Goal: Contribute content

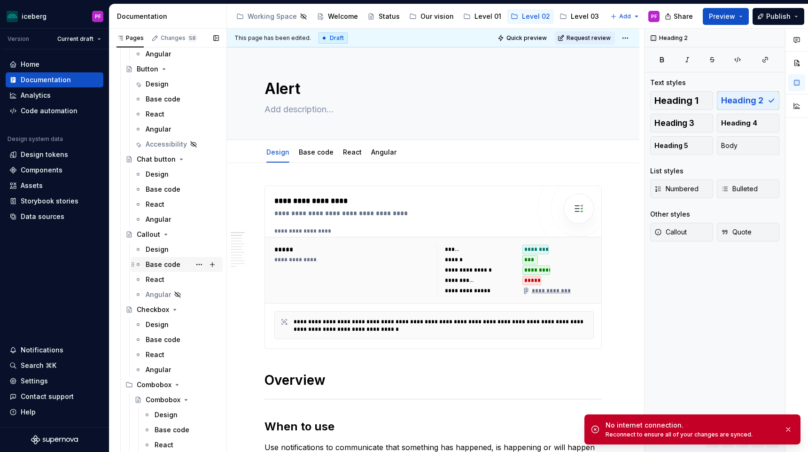
scroll to position [273, 0]
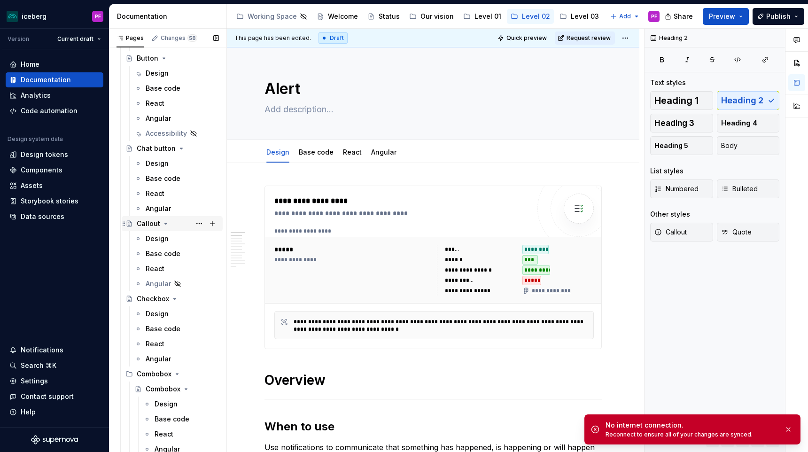
click at [147, 222] on div "Callout" at bounding box center [148, 223] width 23 height 9
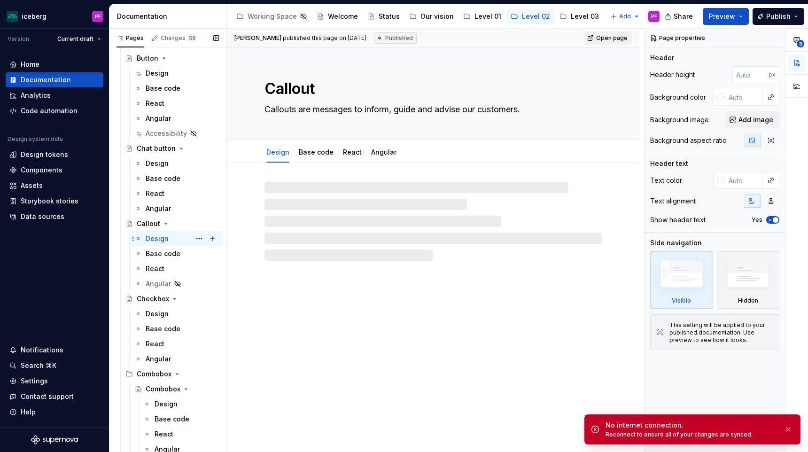
click at [149, 237] on div "Design" at bounding box center [157, 238] width 23 height 9
click at [787, 430] on button "button" at bounding box center [788, 429] width 12 height 13
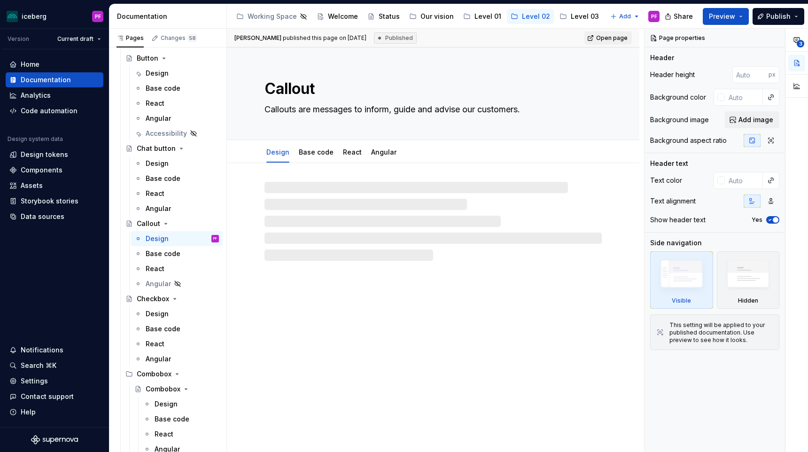
type textarea "*"
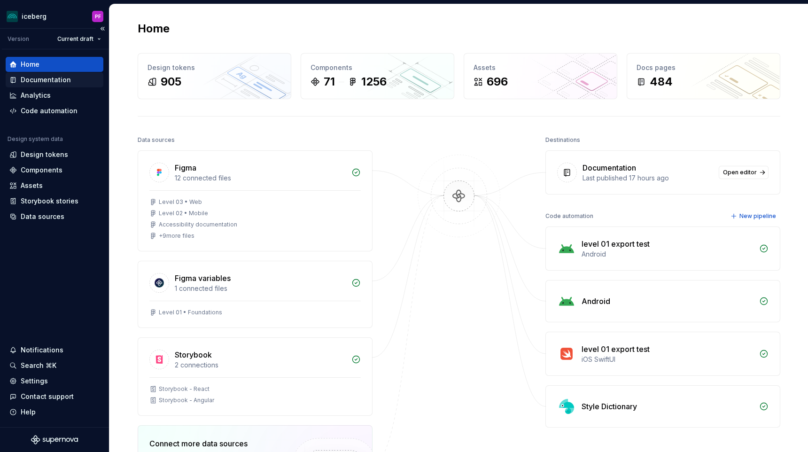
click at [55, 78] on div "Documentation" at bounding box center [46, 79] width 50 height 9
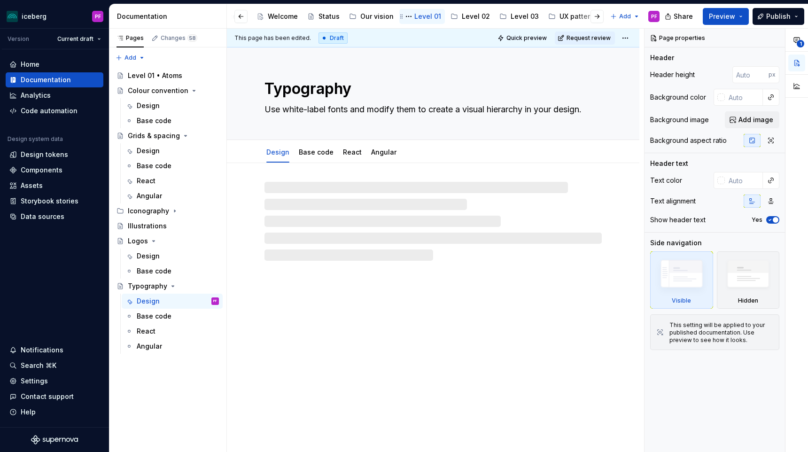
scroll to position [0, 69]
click at [512, 12] on div "Level 03" at bounding box center [516, 16] width 28 height 9
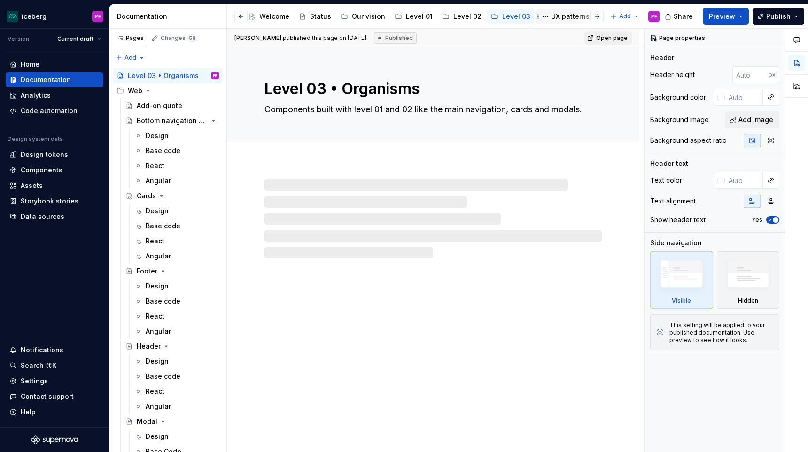
click at [551, 13] on div "UX patterns" at bounding box center [570, 16] width 39 height 9
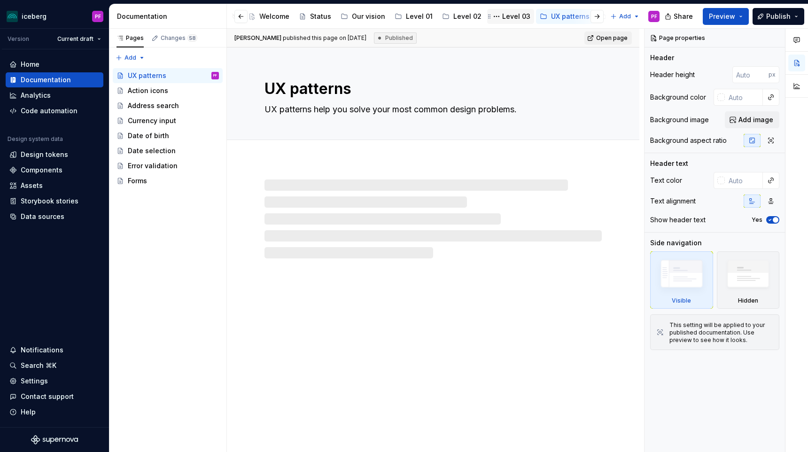
click at [500, 10] on div "Level 03" at bounding box center [510, 16] width 47 height 15
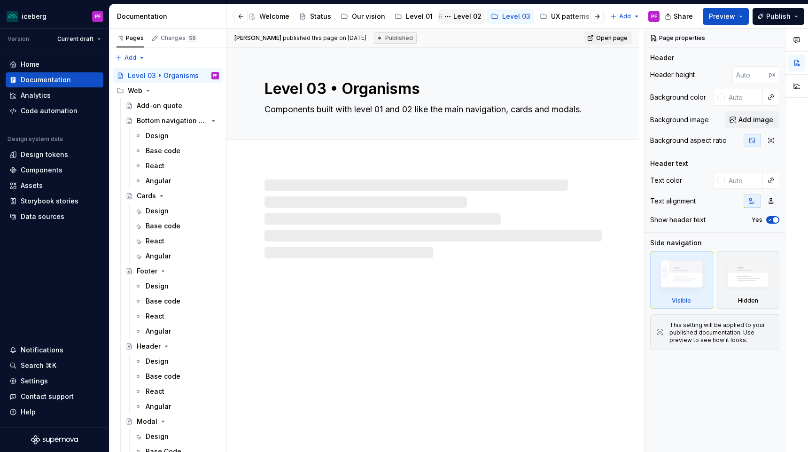
click at [453, 12] on div "Level 02" at bounding box center [467, 16] width 28 height 9
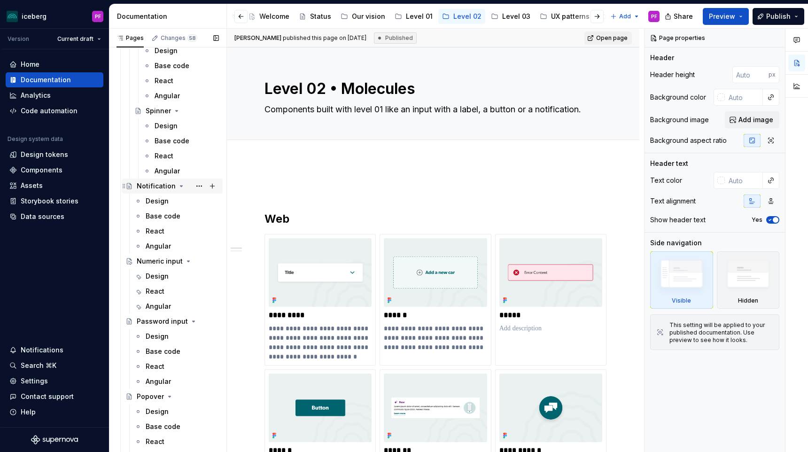
scroll to position [1299, 0]
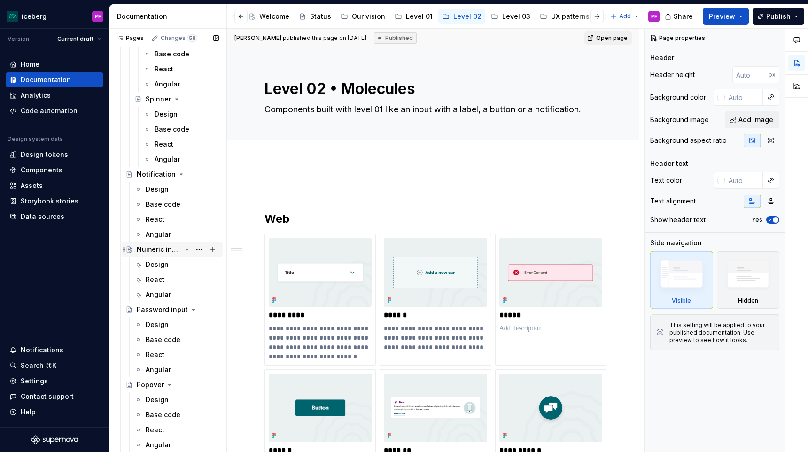
click at [164, 250] on div "Numeric input" at bounding box center [159, 249] width 45 height 9
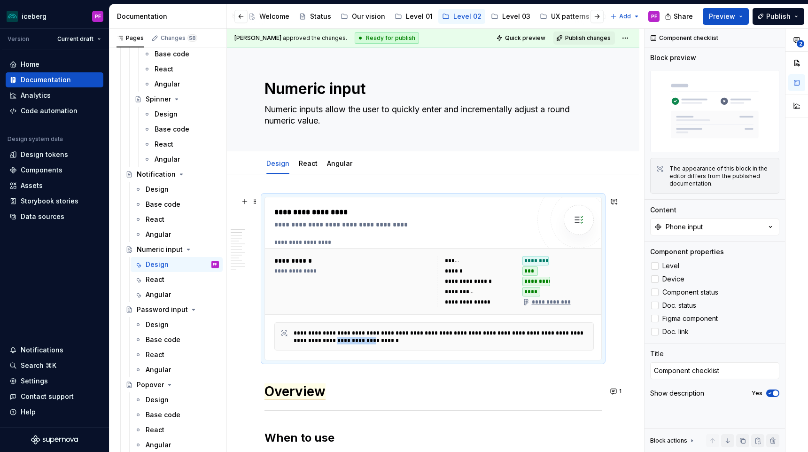
drag, startPoint x: 341, startPoint y: 341, endPoint x: 377, endPoint y: 339, distance: 35.7
click at [377, 339] on div "**********" at bounding box center [442, 336] width 299 height 15
drag, startPoint x: 545, startPoint y: 301, endPoint x: 510, endPoint y: 303, distance: 34.8
click at [510, 303] on div "**********" at bounding box center [515, 281] width 157 height 51
type textarea "*"
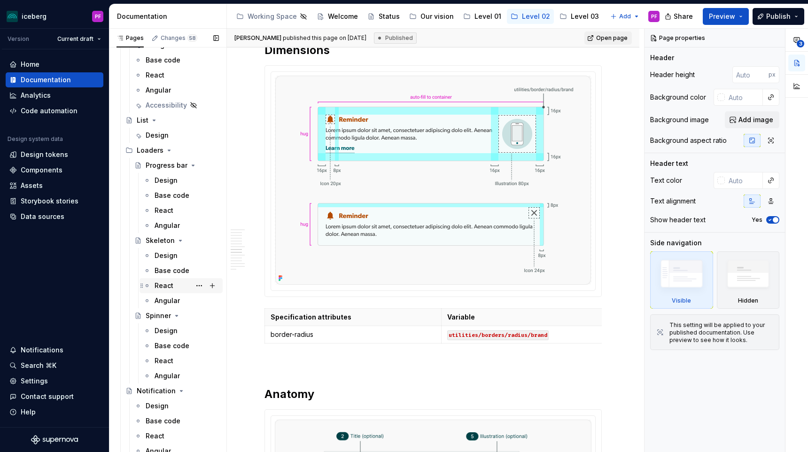
scroll to position [1079, 0]
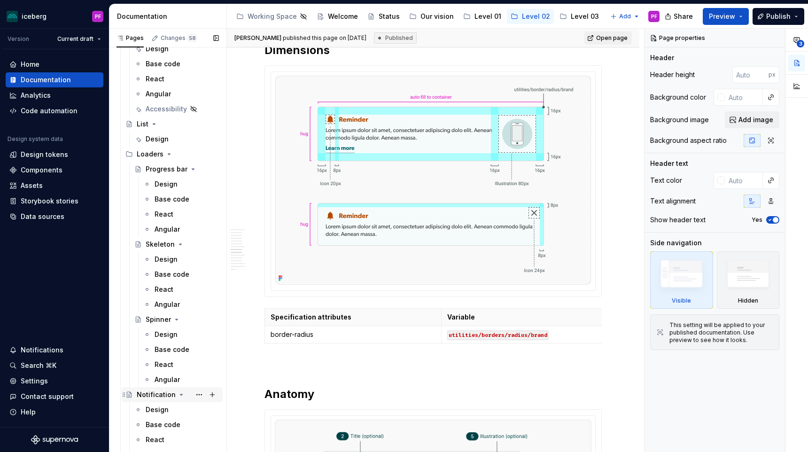
click at [156, 392] on div "Notification" at bounding box center [156, 394] width 39 height 9
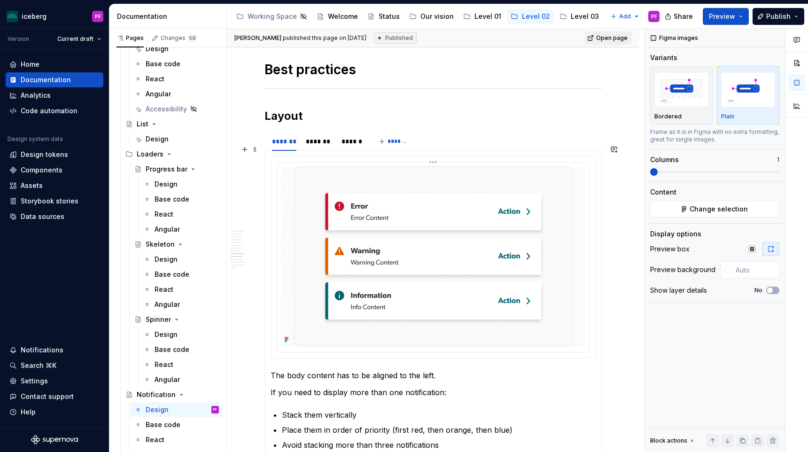
scroll to position [1782, 0]
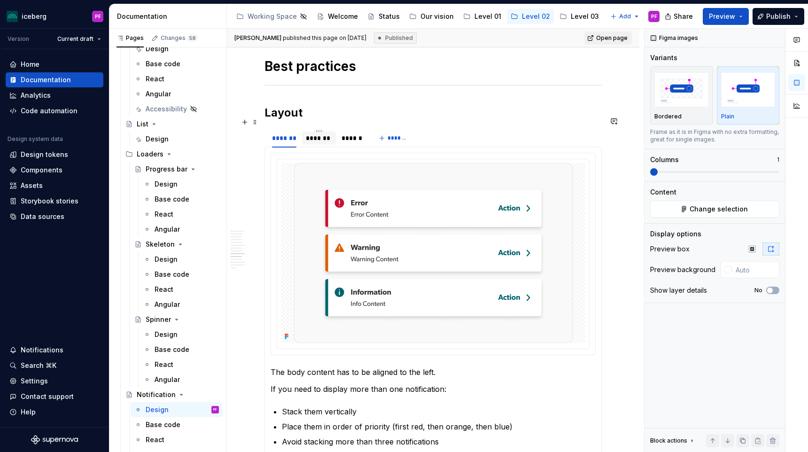
click at [328, 133] on div "*******" at bounding box center [319, 137] width 26 height 9
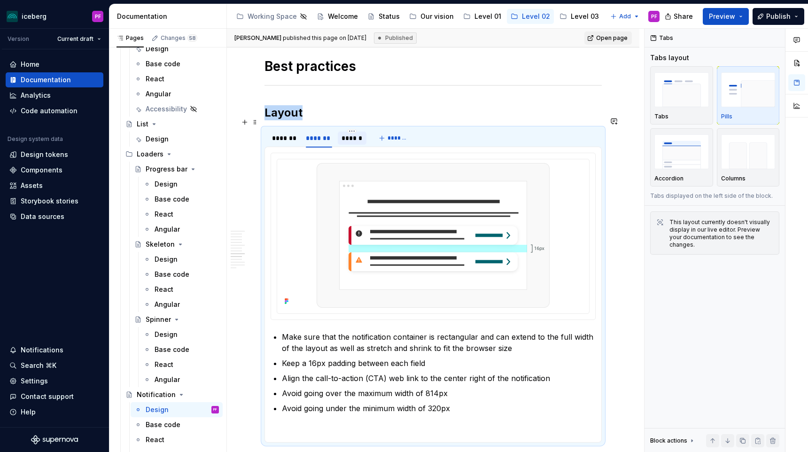
click at [352, 133] on div "******" at bounding box center [351, 137] width 21 height 9
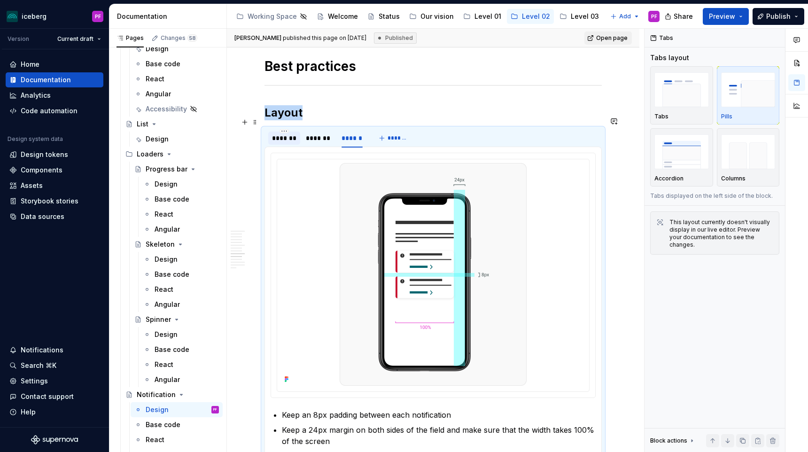
click at [290, 133] on div "*******" at bounding box center [284, 137] width 24 height 9
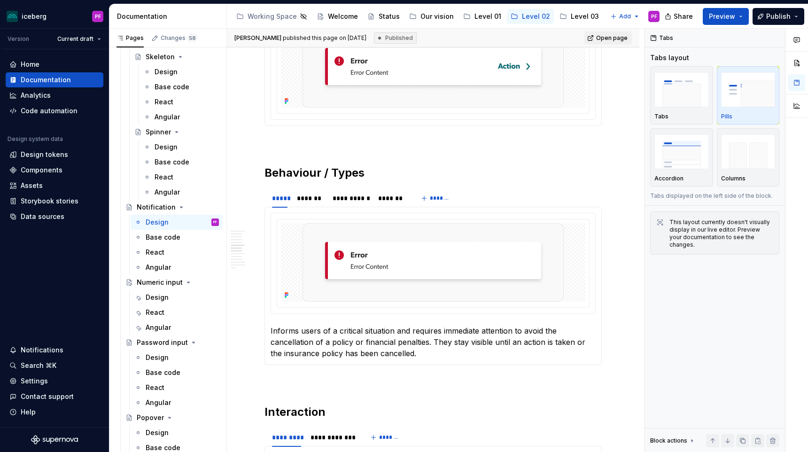
scroll to position [0, 0]
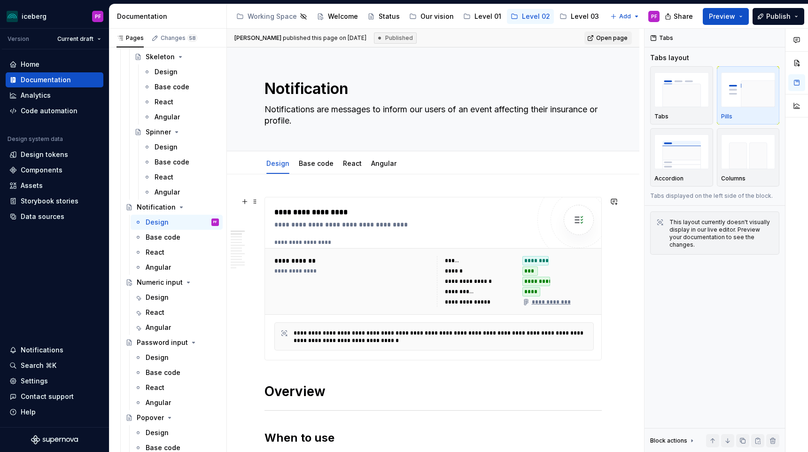
click at [452, 293] on div "**********" at bounding box center [460, 292] width 31 height 8
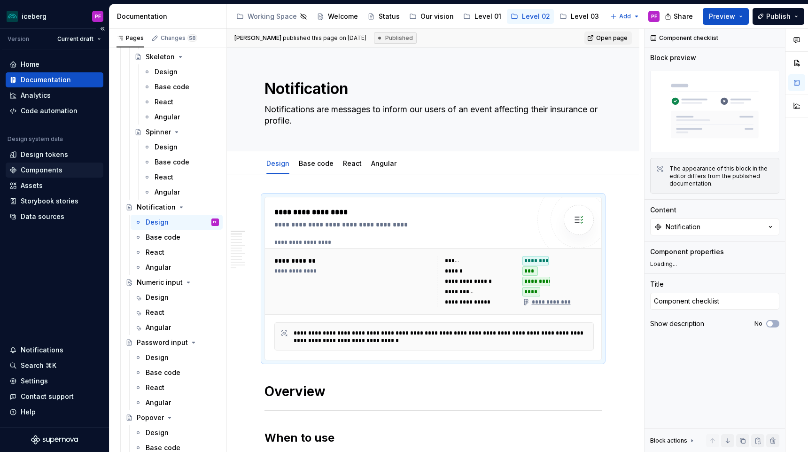
click at [46, 171] on div "Components" at bounding box center [42, 169] width 42 height 9
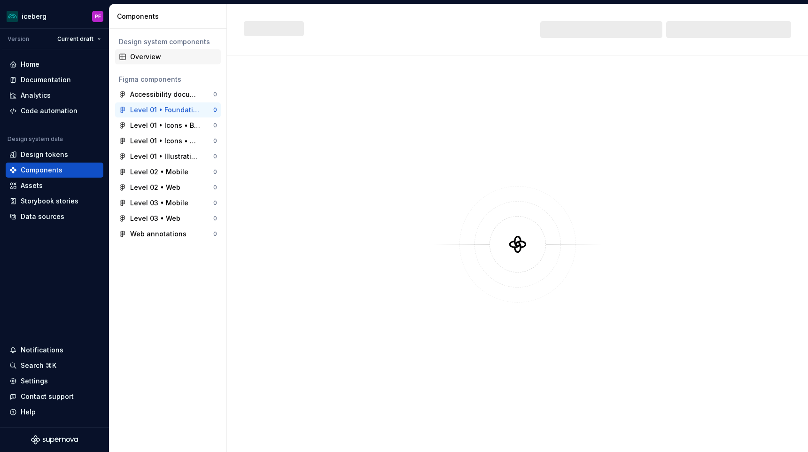
click at [142, 55] on div "Overview" at bounding box center [173, 56] width 87 height 9
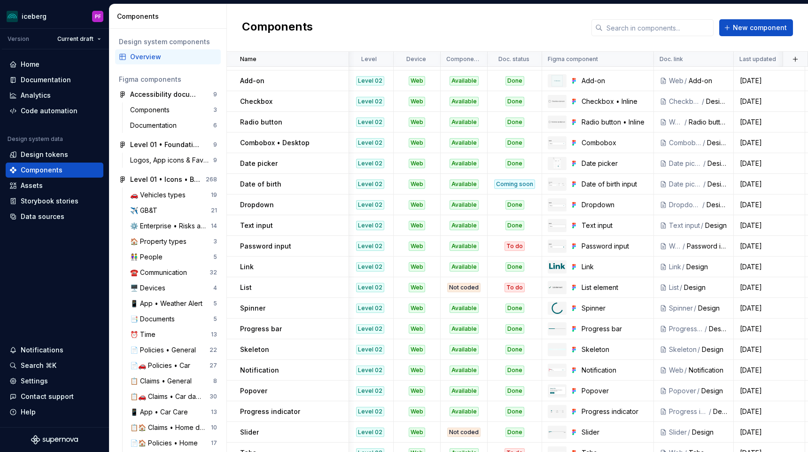
scroll to position [0, 2]
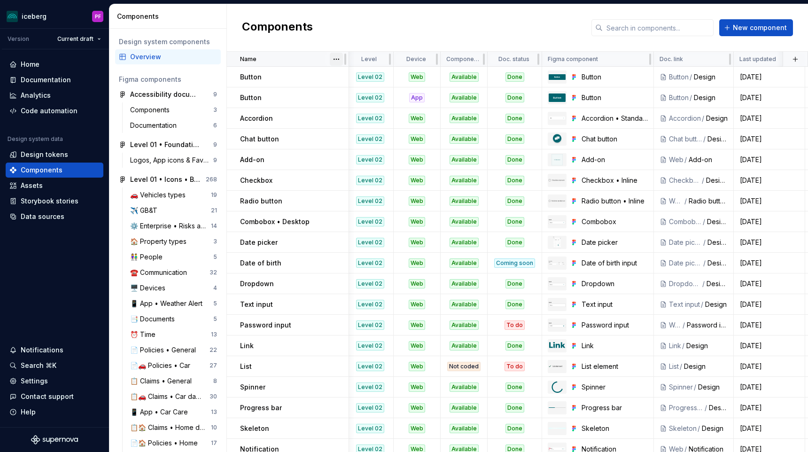
click at [335, 55] on html "iceberg PF Version Current draft Home Documentation Analytics Code automation D…" at bounding box center [404, 226] width 808 height 452
click at [358, 78] on div "Sort ascending" at bounding box center [377, 77] width 61 height 9
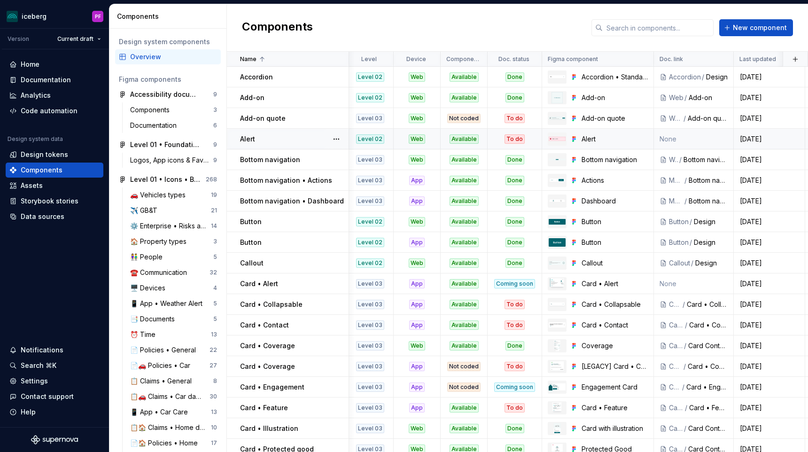
click at [514, 139] on div "To do" at bounding box center [514, 138] width 20 height 9
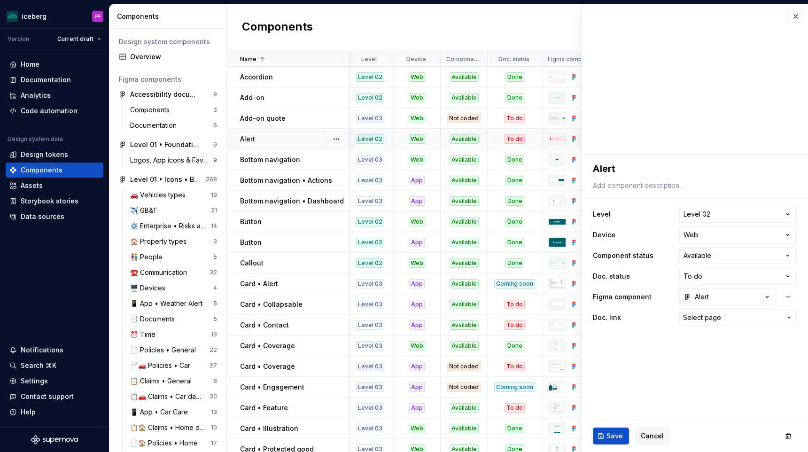
click at [509, 137] on div "To do" at bounding box center [514, 138] width 20 height 9
type textarea "*"
click at [695, 270] on html "iceberg PF Version Current draft Home Documentation Analytics Code automation D…" at bounding box center [404, 226] width 808 height 452
select select "**********"
click at [733, 323] on button "Select page" at bounding box center [737, 317] width 117 height 17
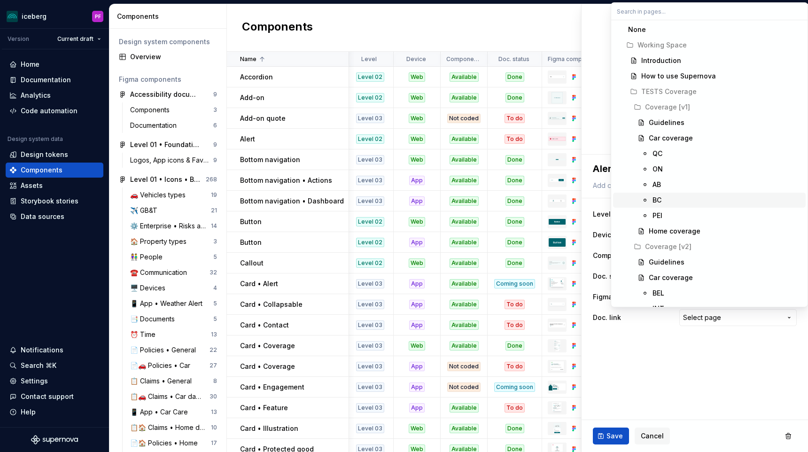
type textarea "*"
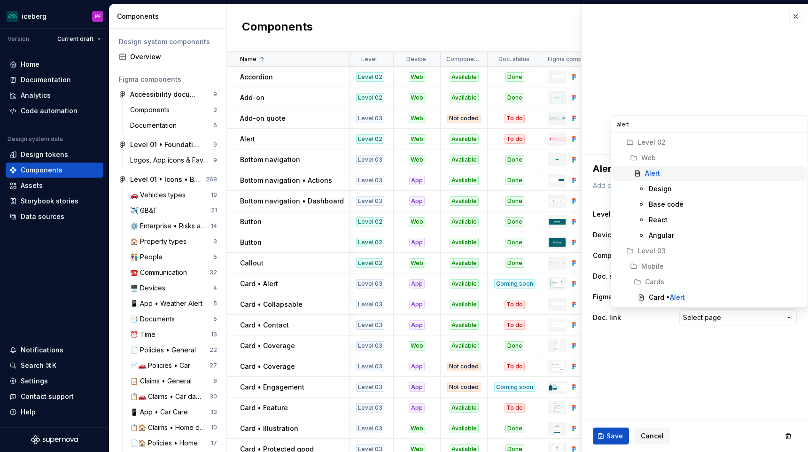
type input "alert"
click at [672, 177] on div "Alert" at bounding box center [723, 173] width 157 height 9
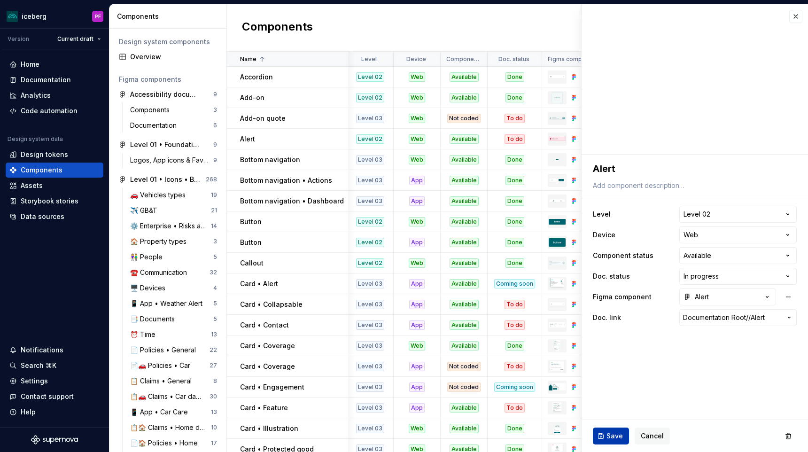
click at [612, 431] on span "Save" at bounding box center [614, 435] width 16 height 9
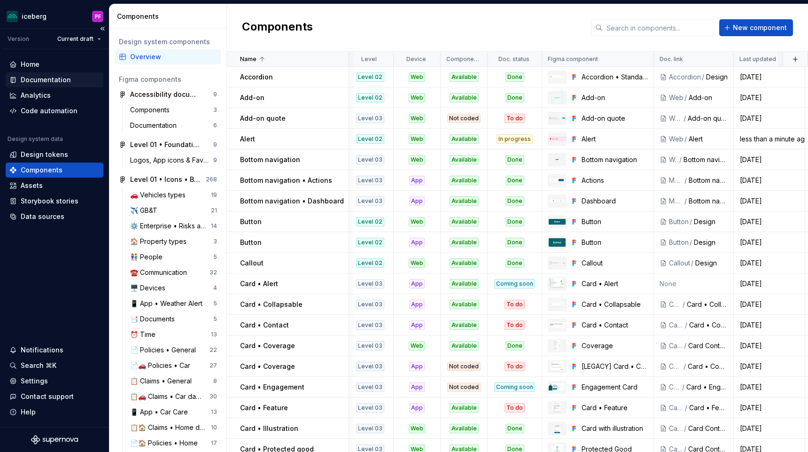
click at [59, 83] on div "Documentation" at bounding box center [46, 79] width 50 height 9
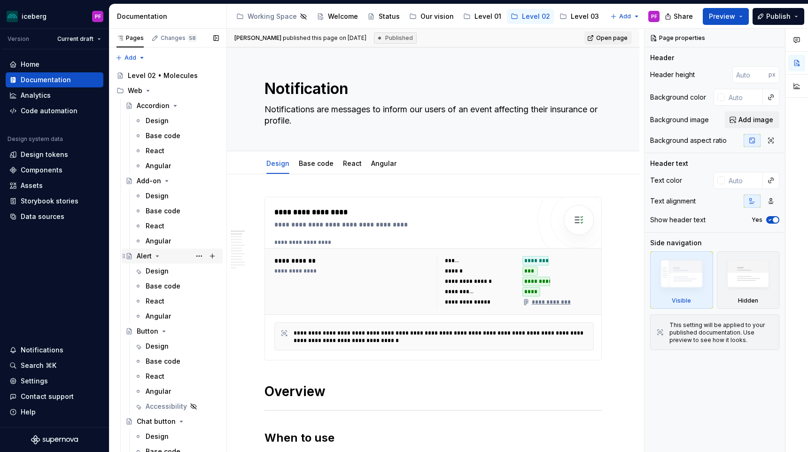
click at [154, 255] on icon "Page tree" at bounding box center [158, 256] width 8 height 8
click at [150, 261] on div "Alert" at bounding box center [178, 255] width 82 height 13
click at [150, 271] on div "Design" at bounding box center [157, 270] width 23 height 9
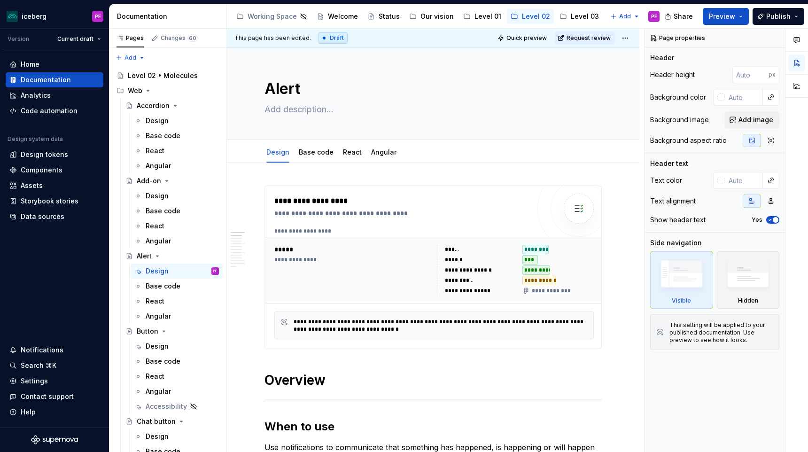
type textarea "*"
